Goal: Navigation & Orientation: Find specific page/section

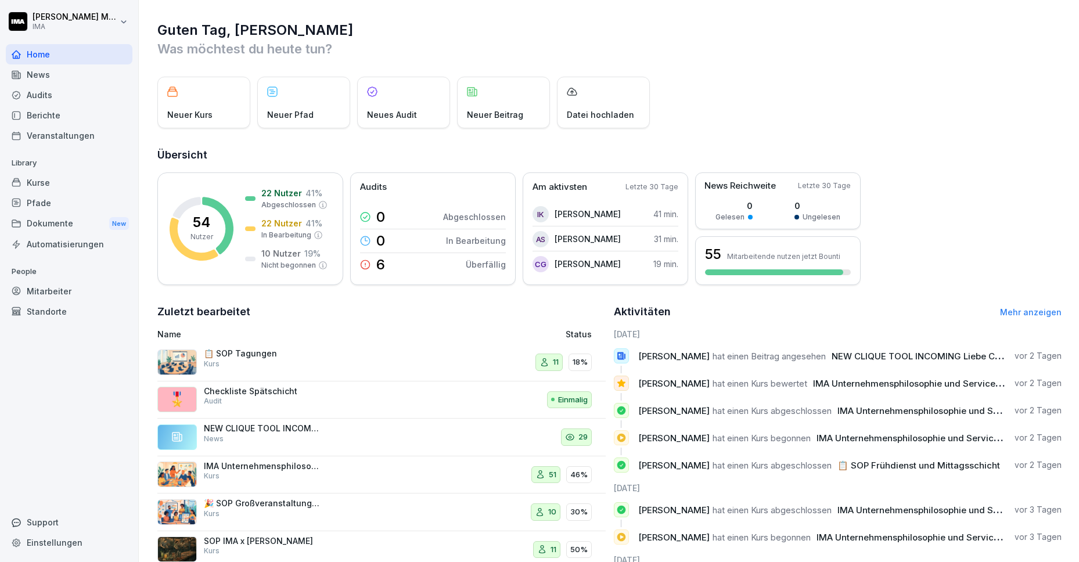
click at [75, 189] on div "Kurse" at bounding box center [69, 182] width 127 height 20
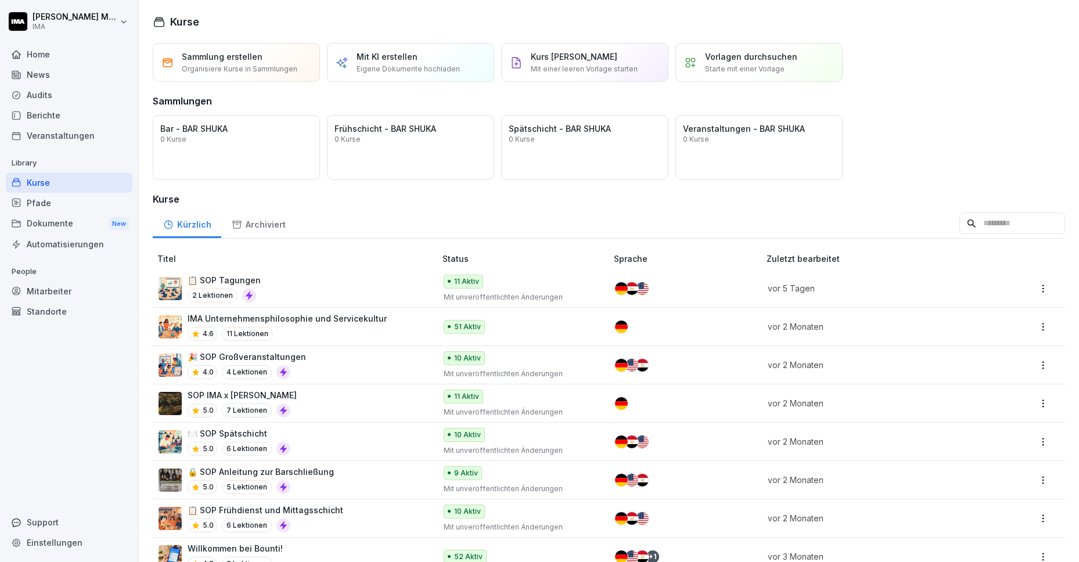
click at [347, 359] on div "🎉 SOP Großveranstaltungen 4.0 4 Lektionen" at bounding box center [290, 365] width 265 height 28
